Goal: Navigation & Orientation: Find specific page/section

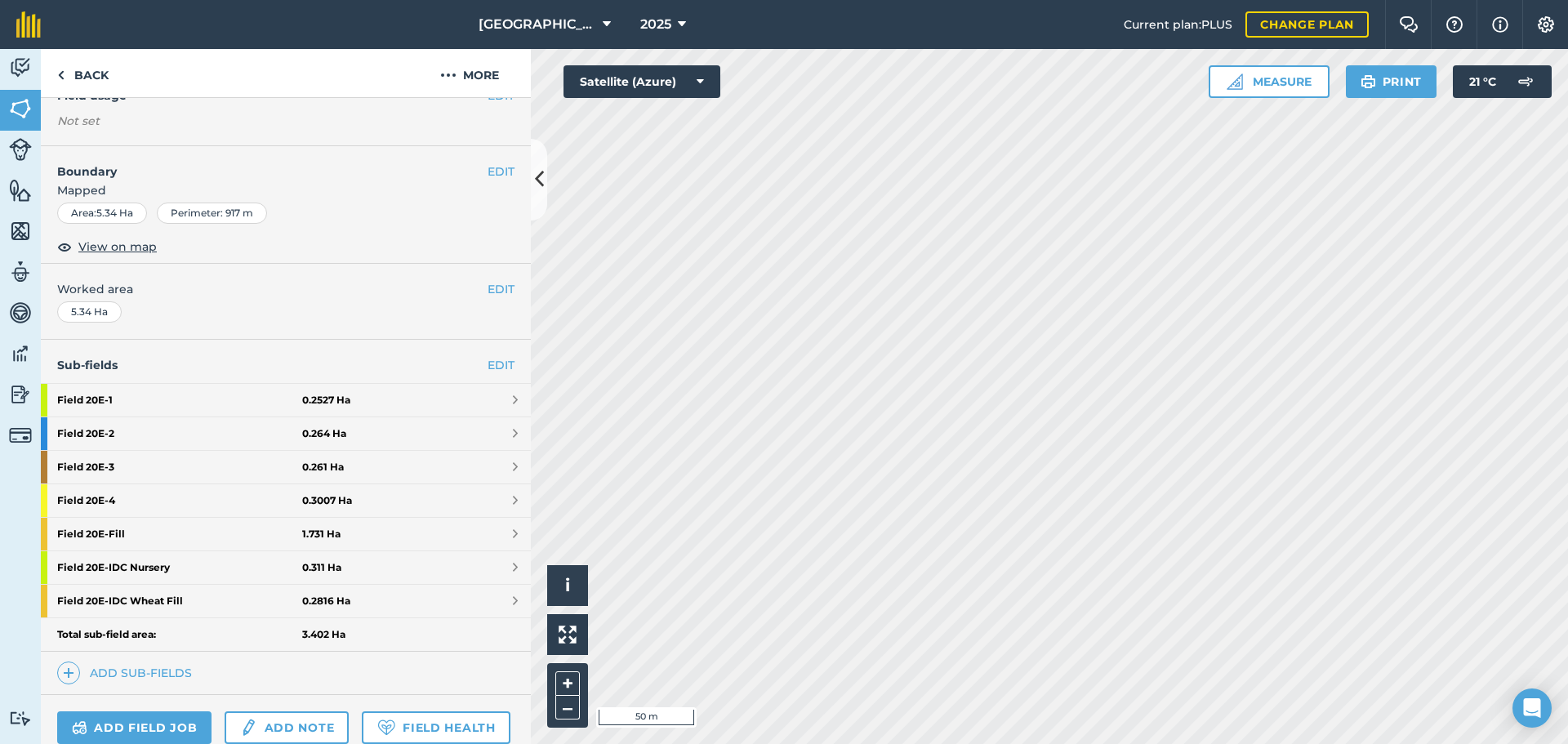
scroll to position [164, 0]
click at [93, 401] on strong "Field 20E - 1" at bounding box center [180, 400] width 245 height 33
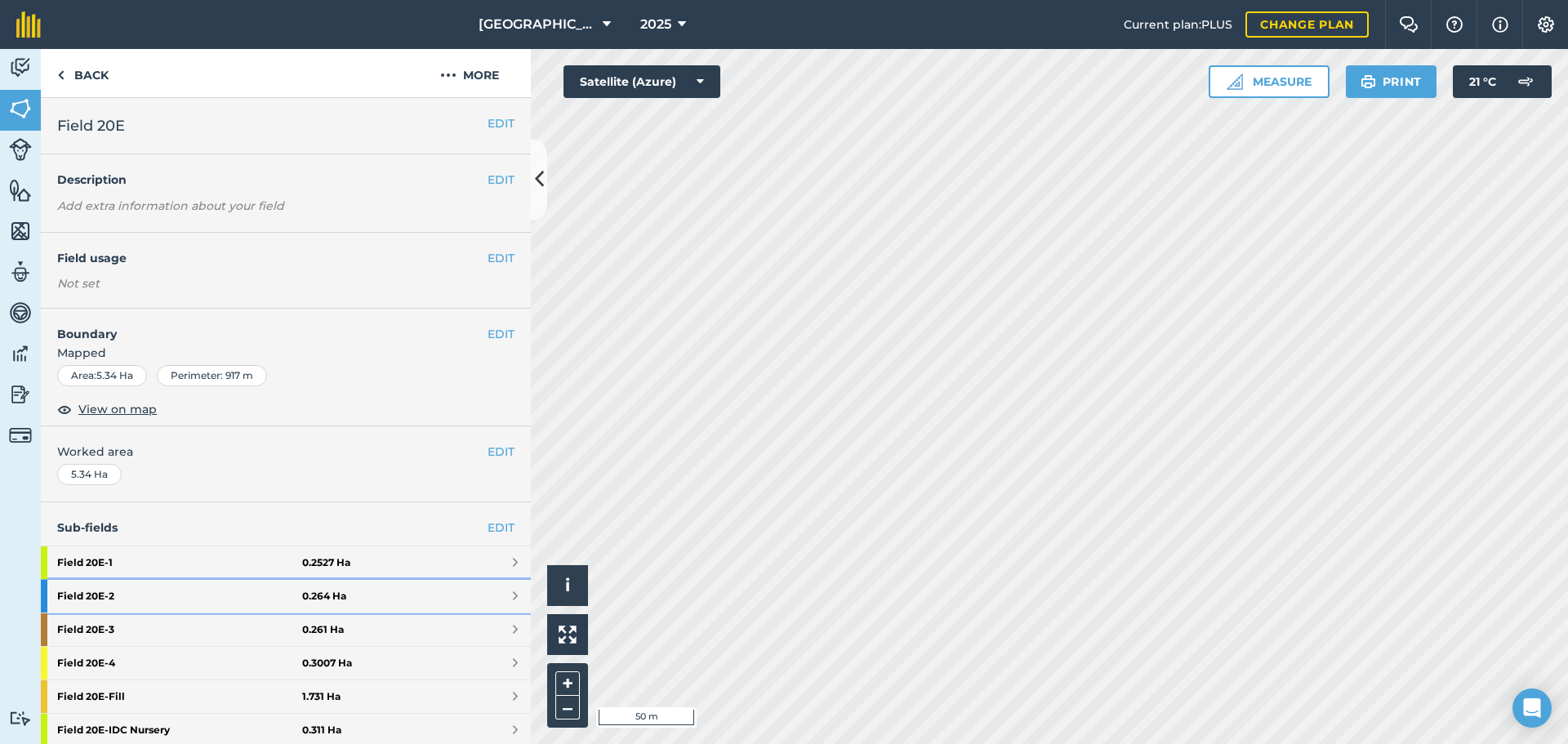
click at [106, 596] on strong "Field 20E - 2" at bounding box center [180, 596] width 245 height 33
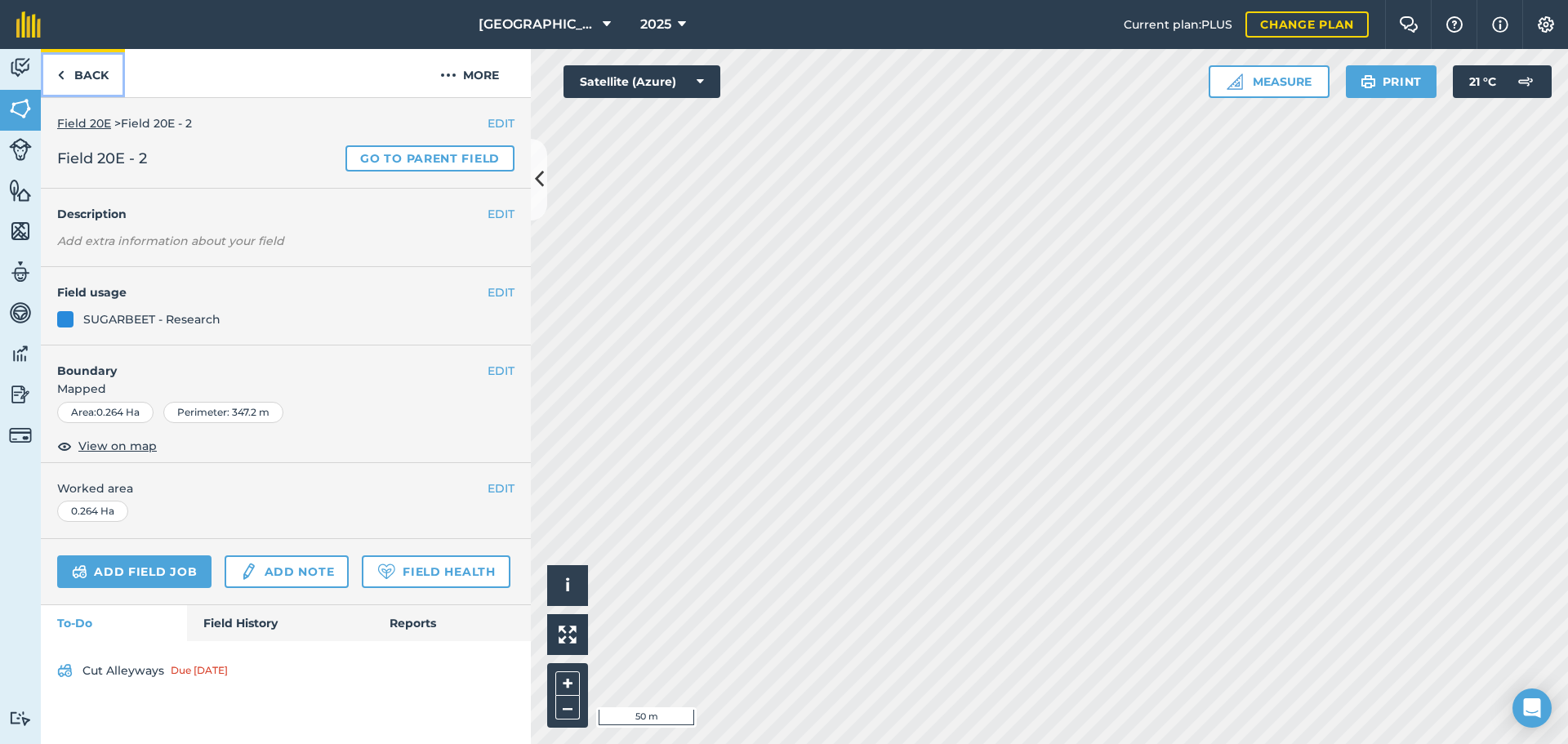
click at [58, 78] on img at bounding box center [61, 75] width 7 height 20
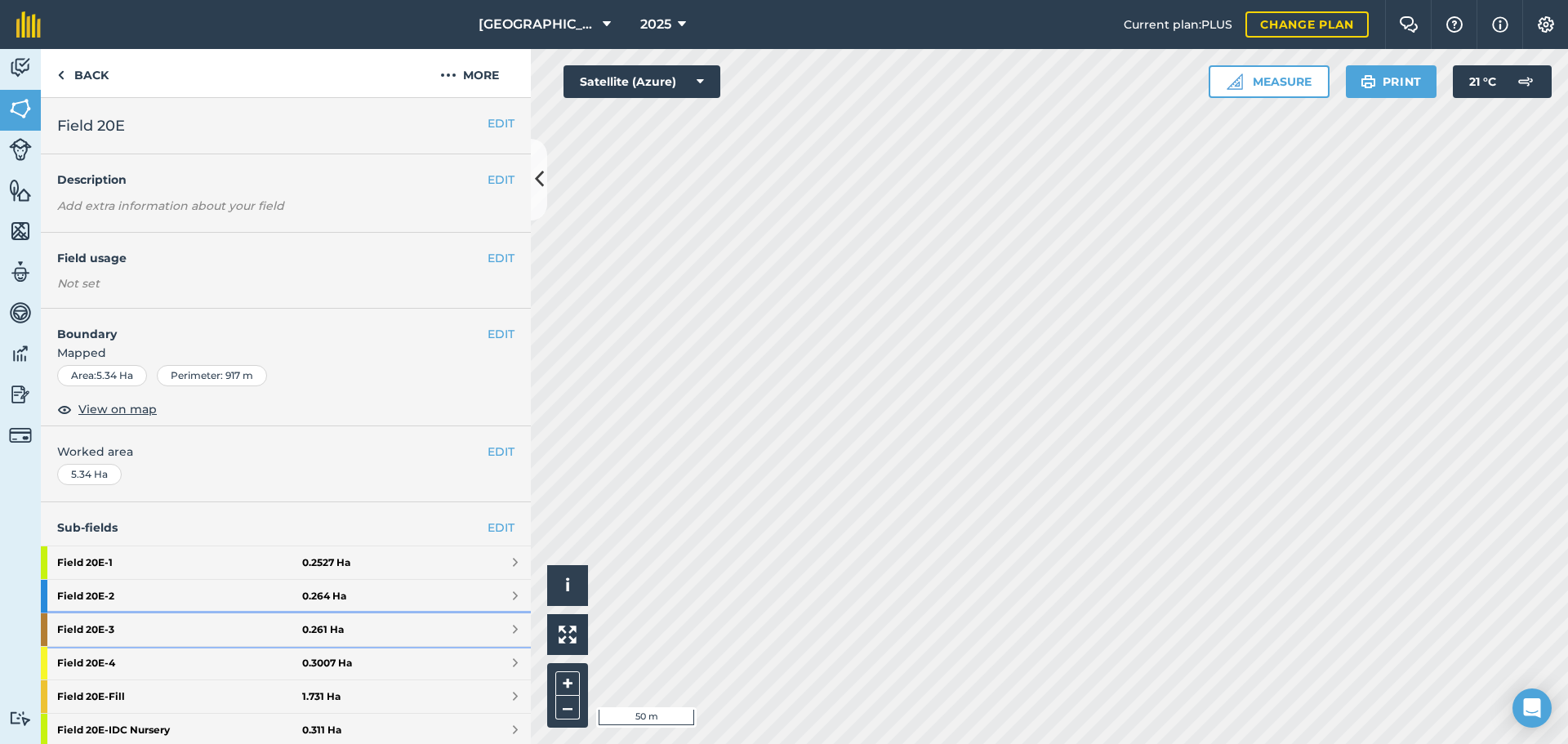
click at [104, 633] on strong "Field 20E - 3" at bounding box center [180, 630] width 245 height 33
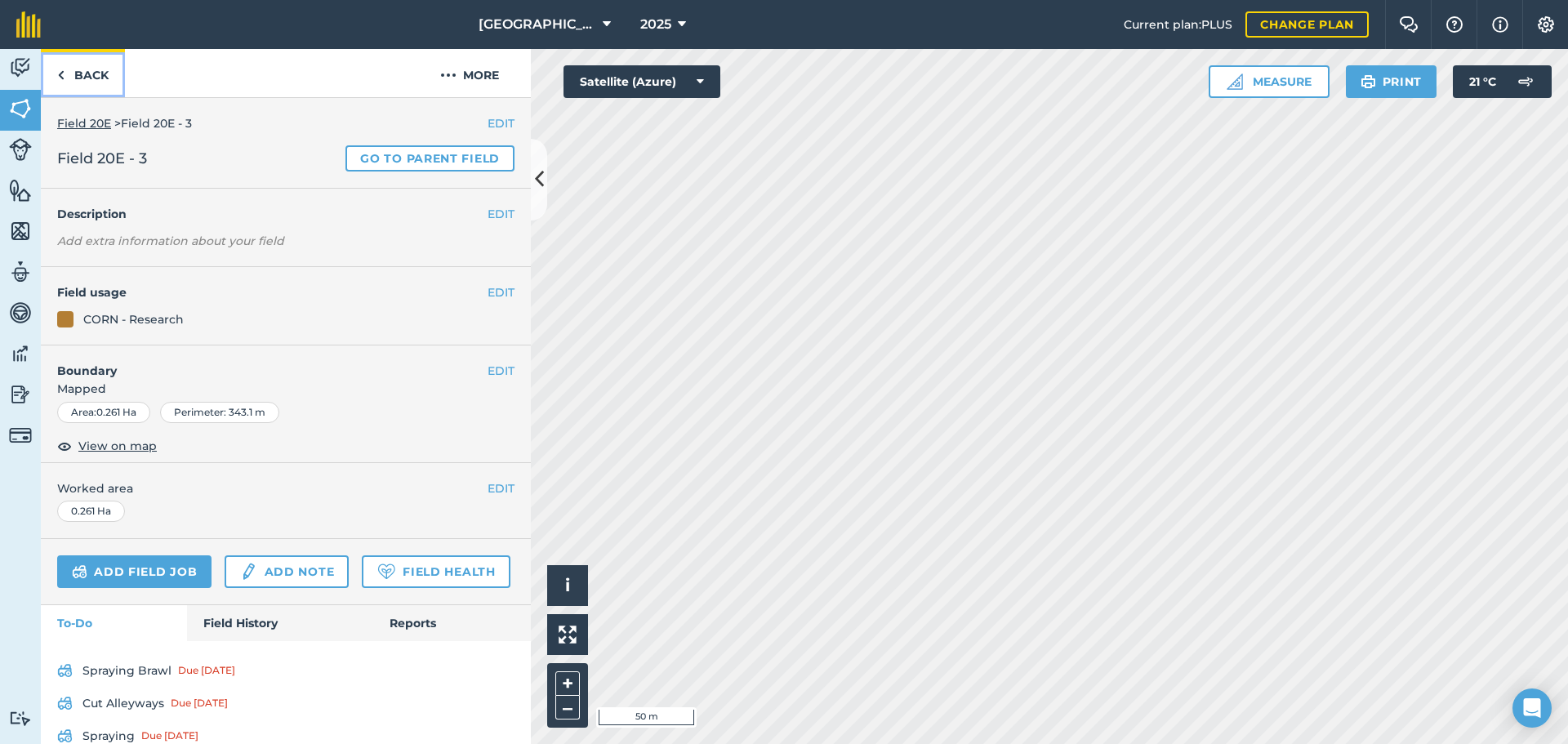
click at [69, 76] on link "Back" at bounding box center [83, 73] width 84 height 48
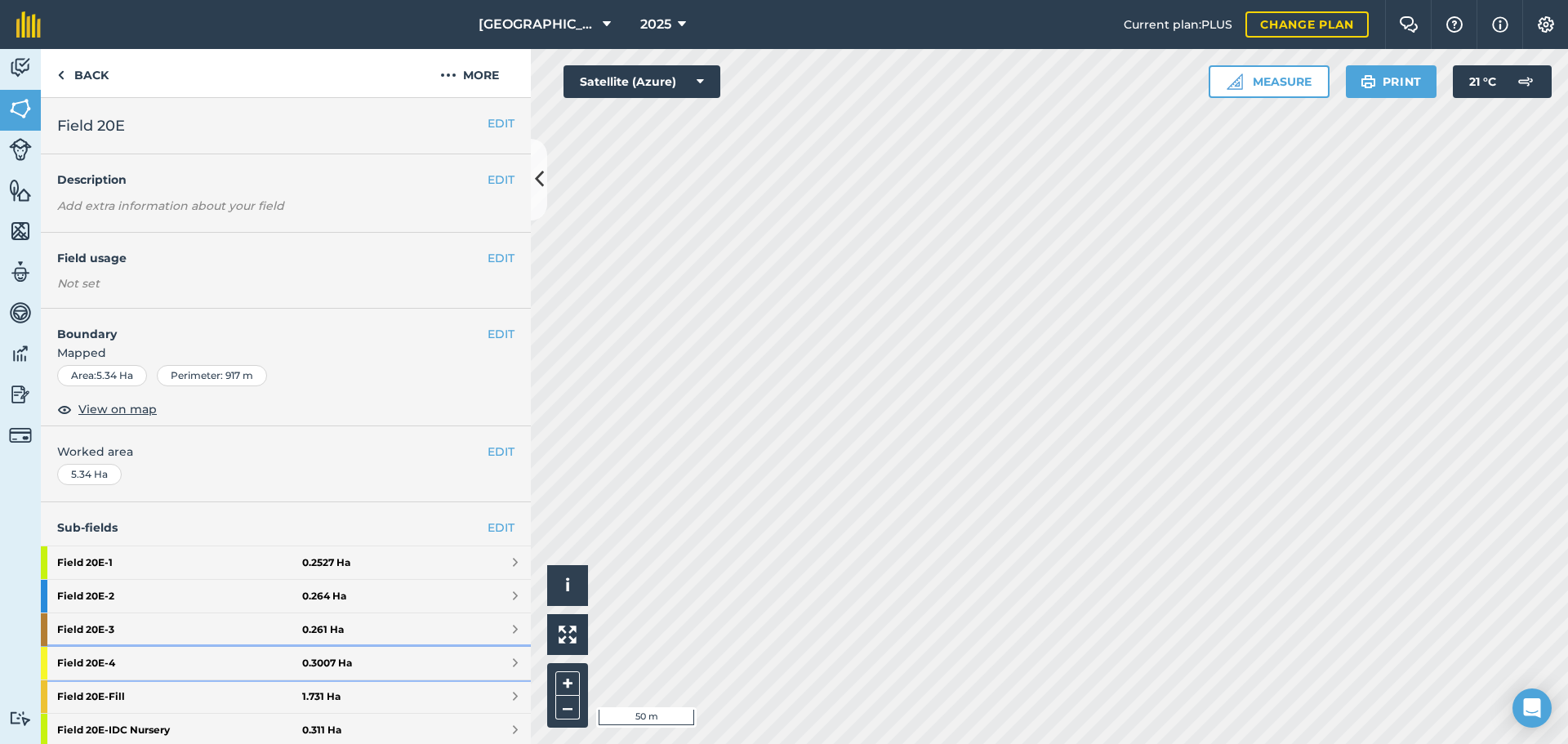
click at [101, 664] on strong "Field 20E - 4" at bounding box center [180, 663] width 245 height 33
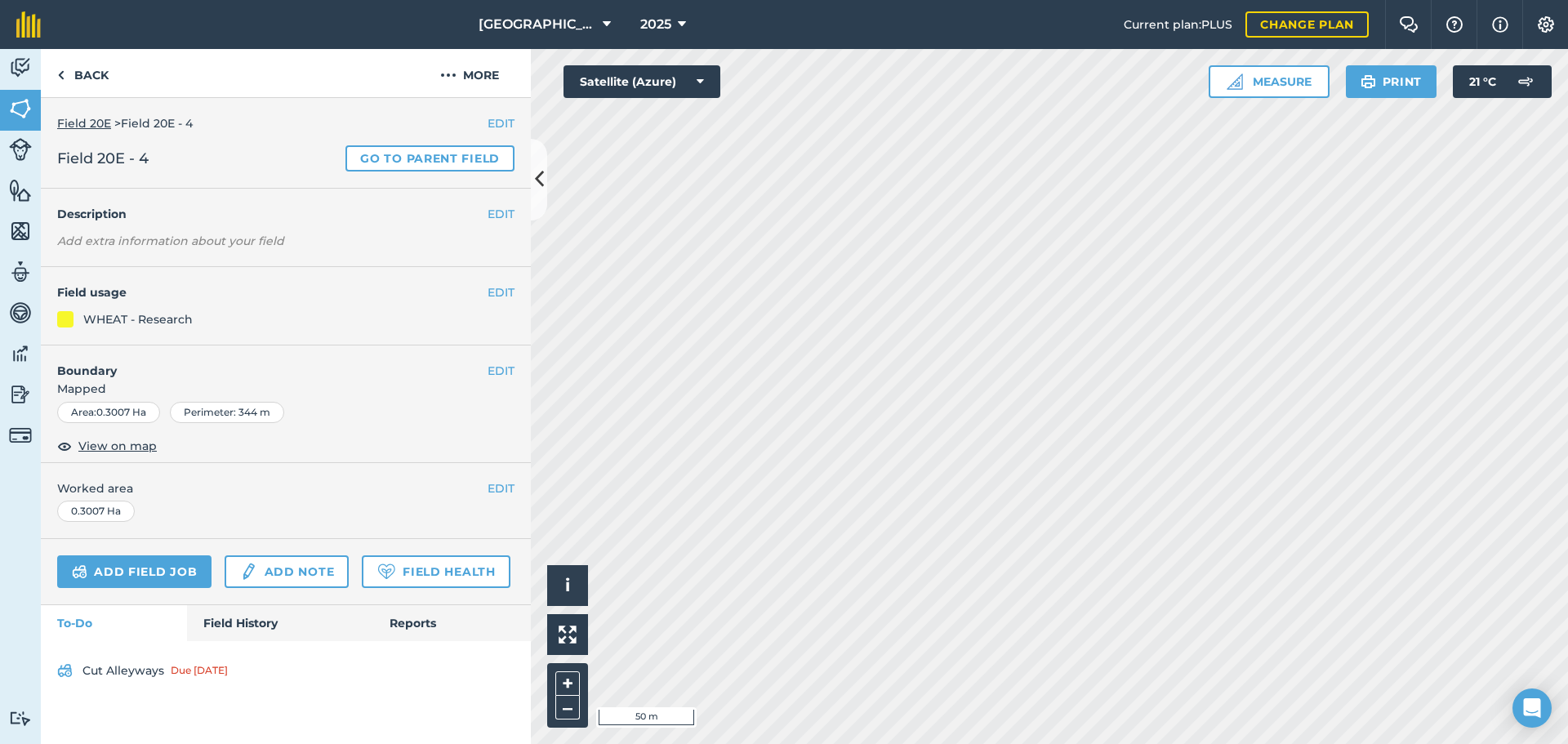
click at [78, 123] on link "Field 20E" at bounding box center [84, 124] width 54 height 15
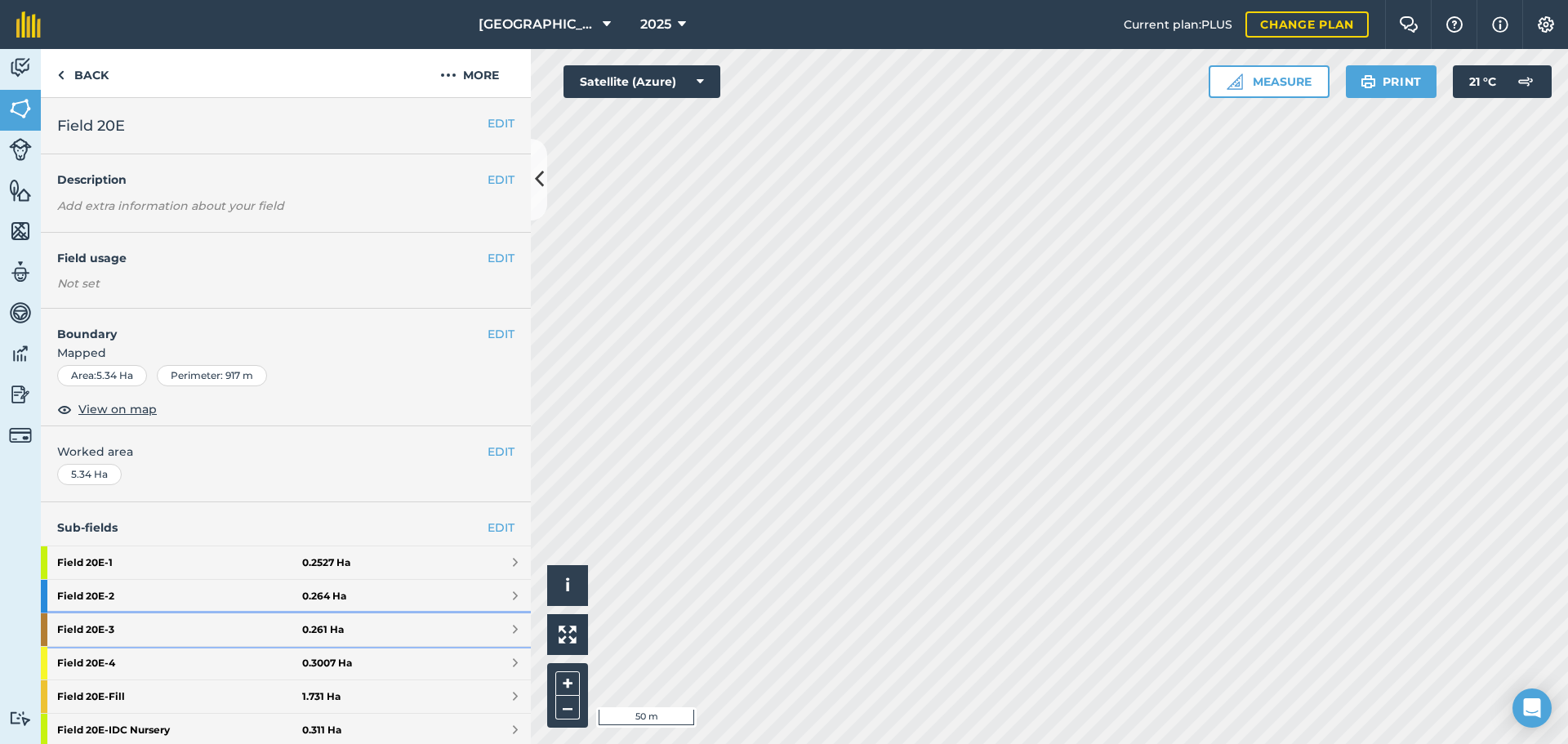
click at [94, 634] on strong "Field 20E - 3" at bounding box center [180, 630] width 245 height 33
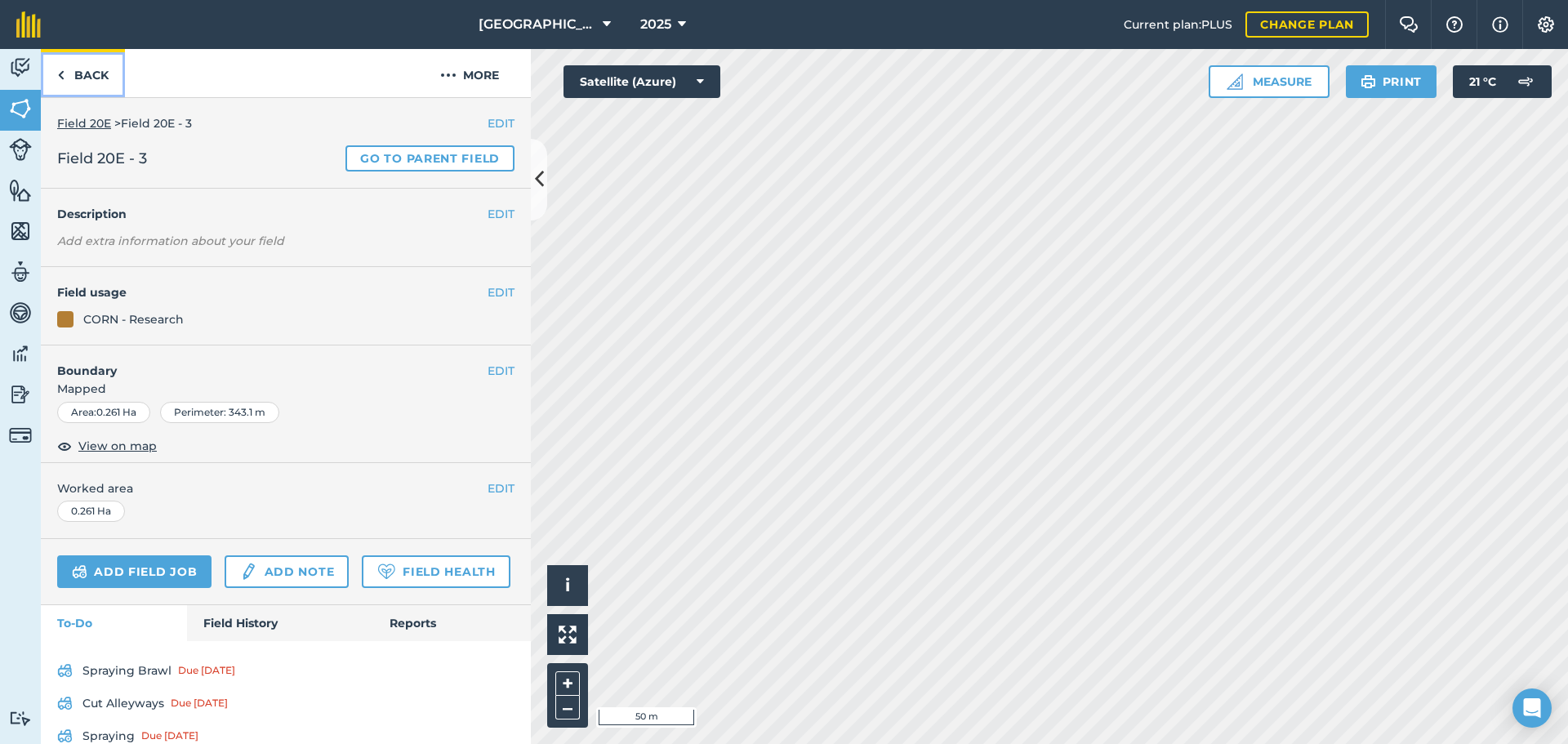
click at [88, 80] on link "Back" at bounding box center [83, 73] width 84 height 48
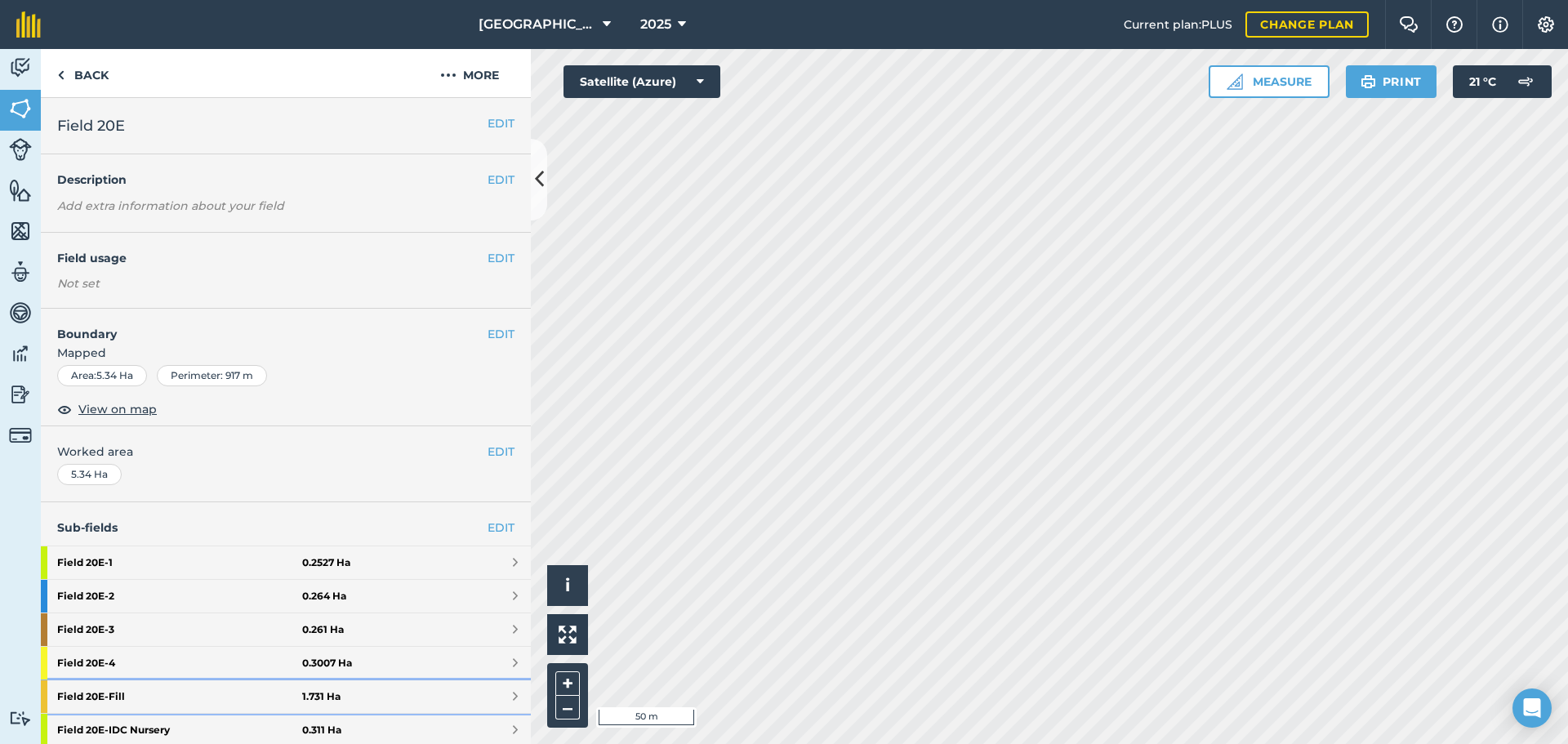
click at [100, 696] on strong "Field 20E - Fill" at bounding box center [180, 697] width 245 height 33
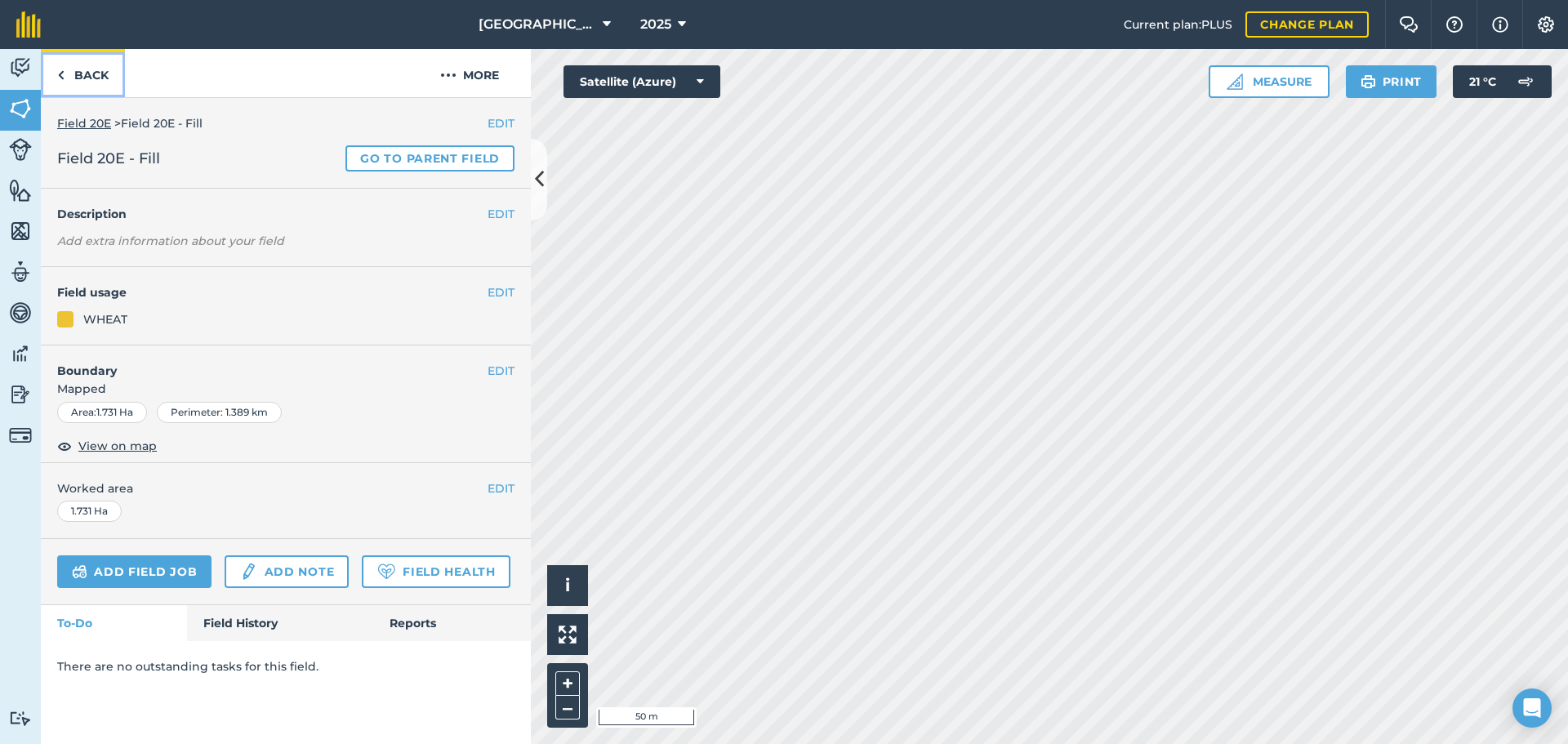
click at [74, 77] on link "Back" at bounding box center [83, 73] width 84 height 48
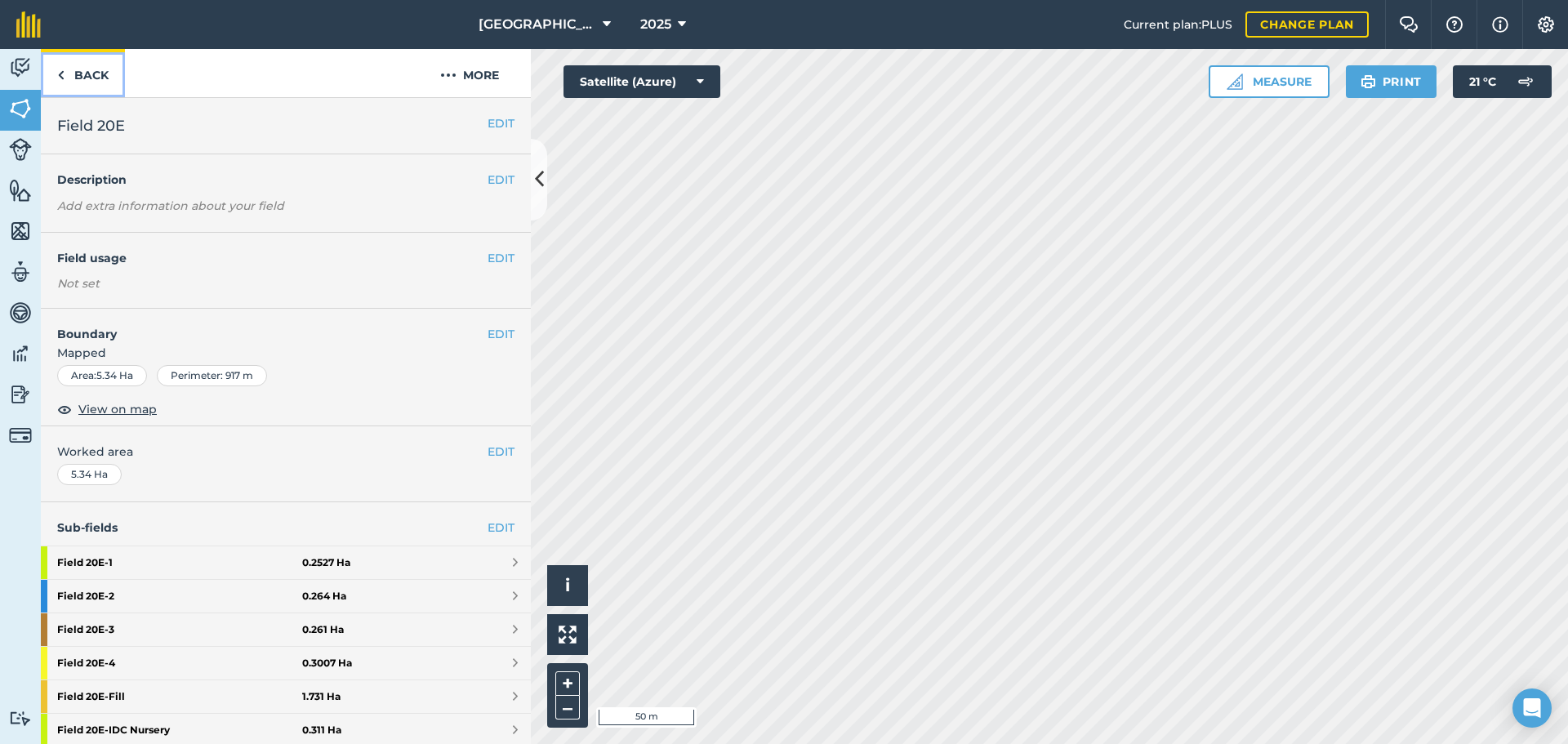
scroll to position [245, 0]
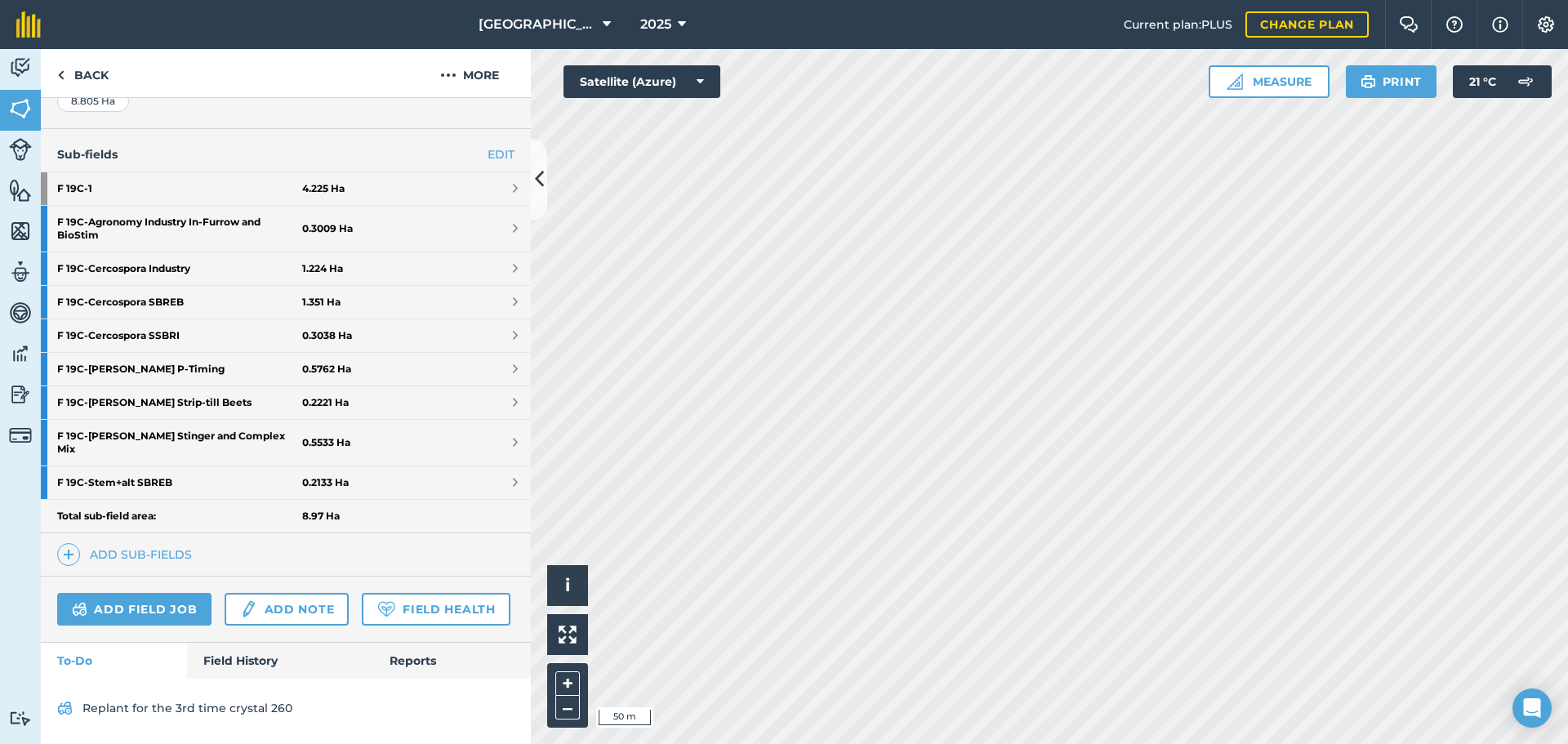
scroll to position [409, 0]
